Goal: Navigation & Orientation: Find specific page/section

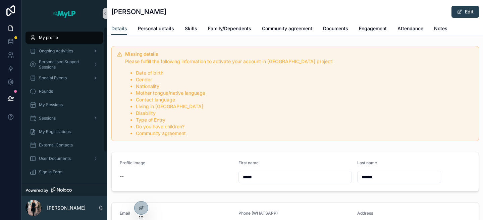
click at [71, 39] on div "My profile" at bounding box center [64, 37] width 70 height 11
click at [53, 48] on span "Ongoing Activities" at bounding box center [56, 50] width 34 height 5
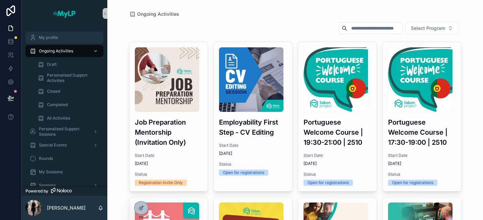
click at [53, 39] on span "My profile" at bounding box center [48, 37] width 19 height 5
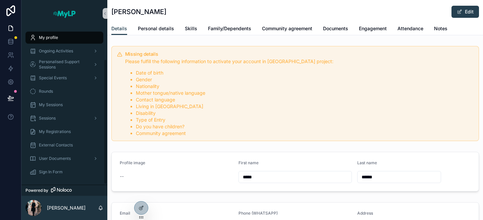
scroll to position [41, 0]
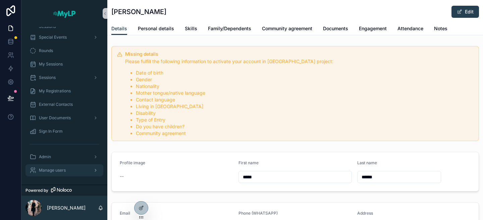
click at [55, 169] on span "Manage users" at bounding box center [52, 169] width 27 height 5
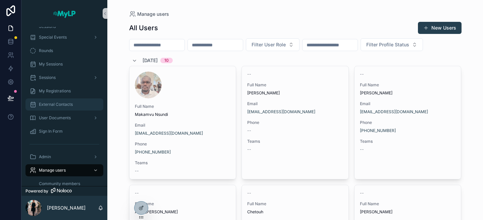
click at [59, 103] on span "External Contacts" at bounding box center [56, 104] width 34 height 5
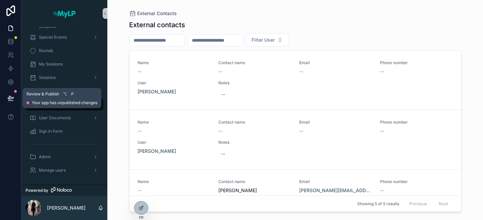
click at [5, 96] on button at bounding box center [10, 97] width 15 height 19
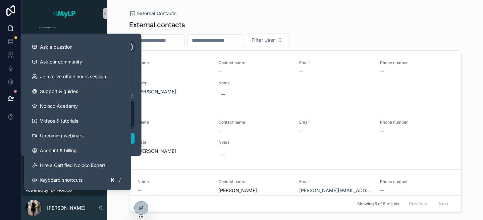
click at [9, 148] on div at bounding box center [10, 110] width 21 height 220
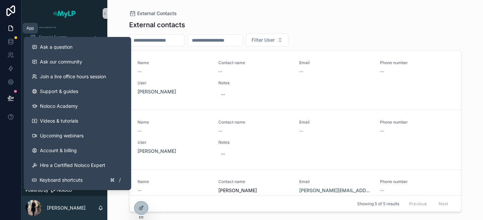
click at [10, 25] on icon at bounding box center [10, 28] width 7 height 7
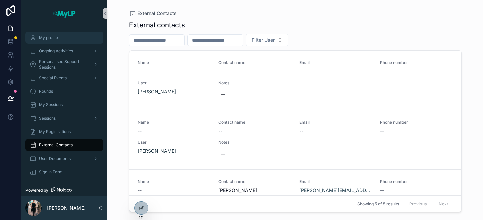
click at [62, 36] on div "My profile" at bounding box center [64, 37] width 70 height 11
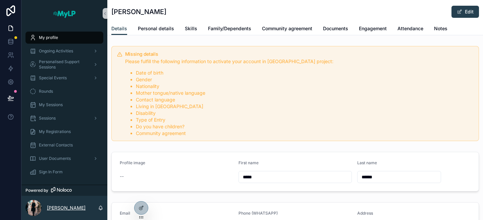
click at [65, 207] on p "[PERSON_NAME]" at bounding box center [66, 207] width 39 height 7
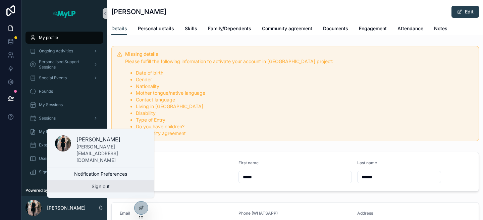
click at [103, 188] on button "Sign out" at bounding box center [100, 186] width 107 height 12
